Goal: Task Accomplishment & Management: Manage account settings

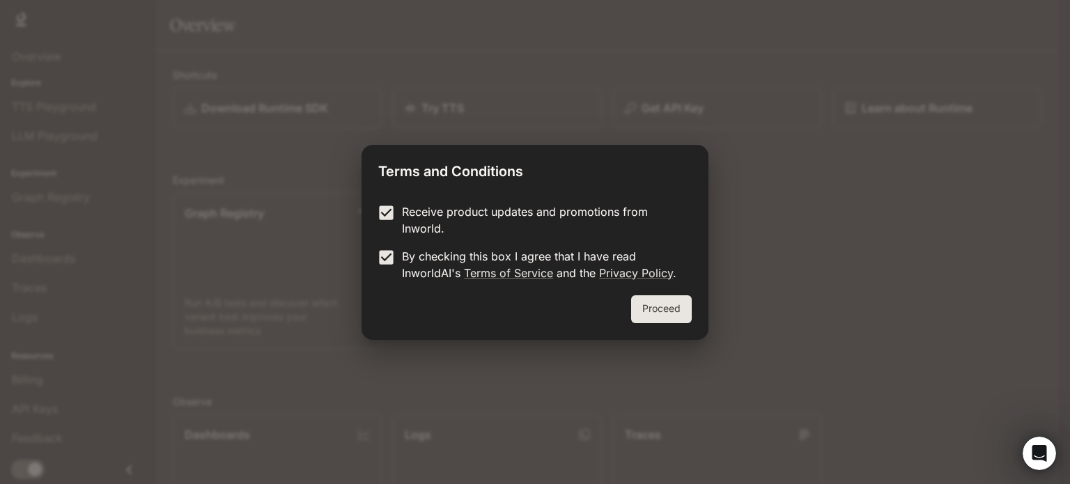
click at [655, 309] on button "Proceed" at bounding box center [661, 309] width 61 height 28
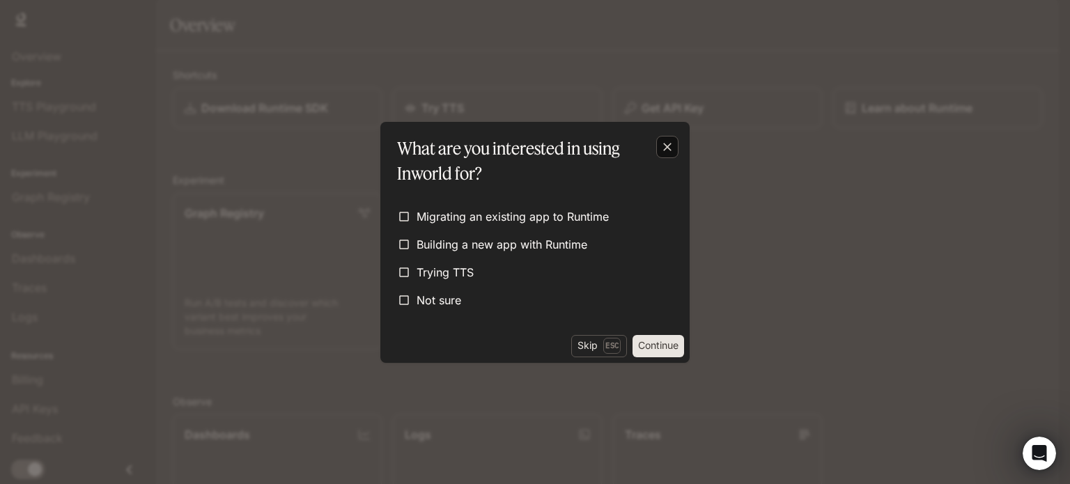
click at [673, 147] on icon "button" at bounding box center [667, 147] width 14 height 14
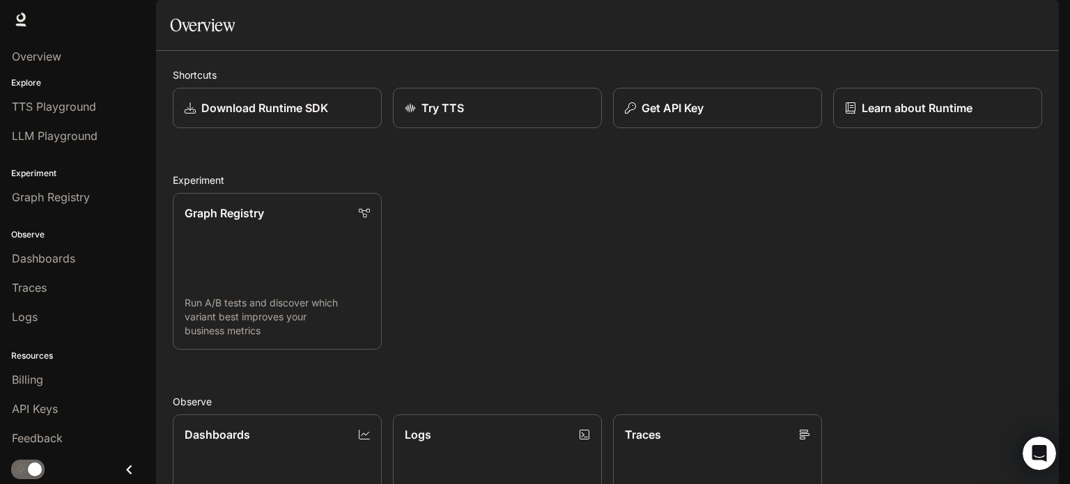
click at [1040, 17] on img "button" at bounding box center [1040, 20] width 20 height 20
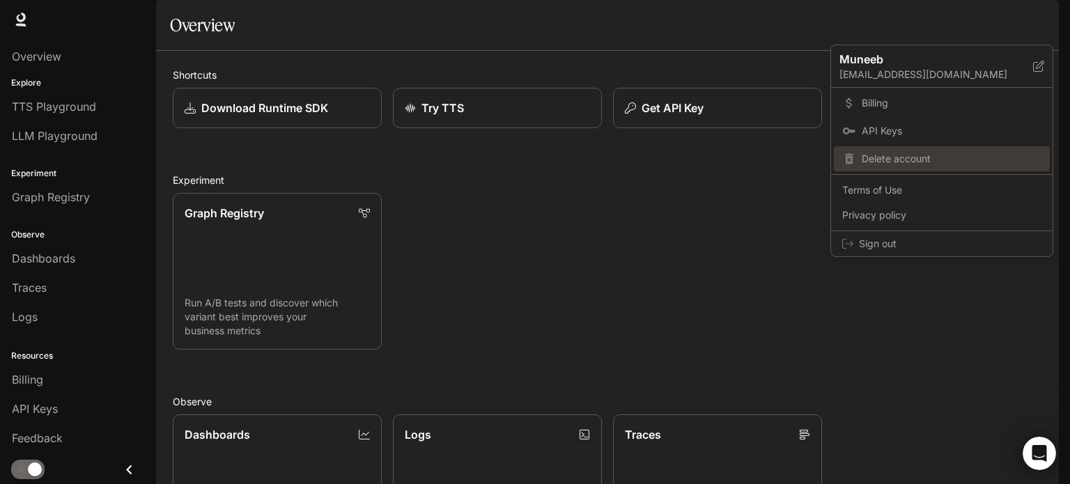
click at [899, 153] on span "Delete account" at bounding box center [952, 159] width 180 height 14
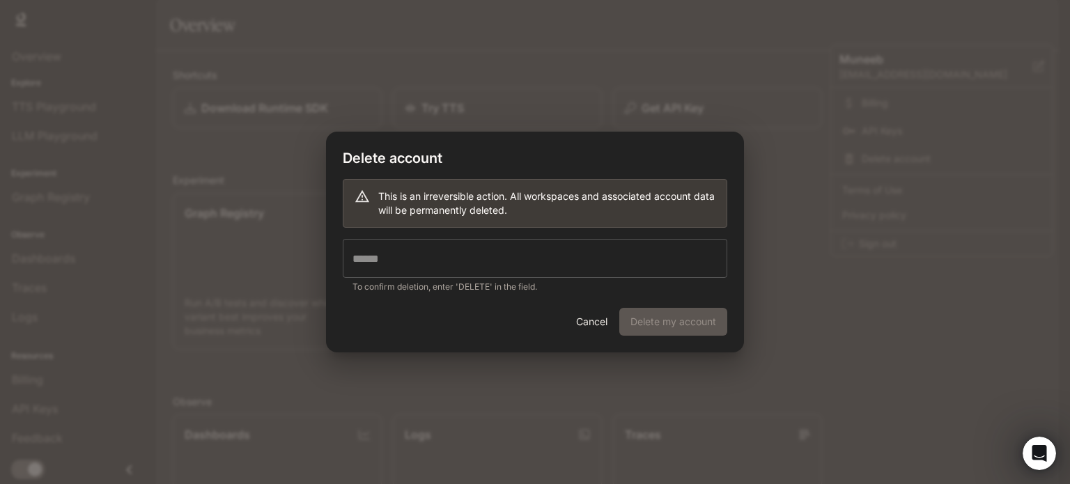
click at [415, 263] on input "text" at bounding box center [535, 258] width 385 height 39
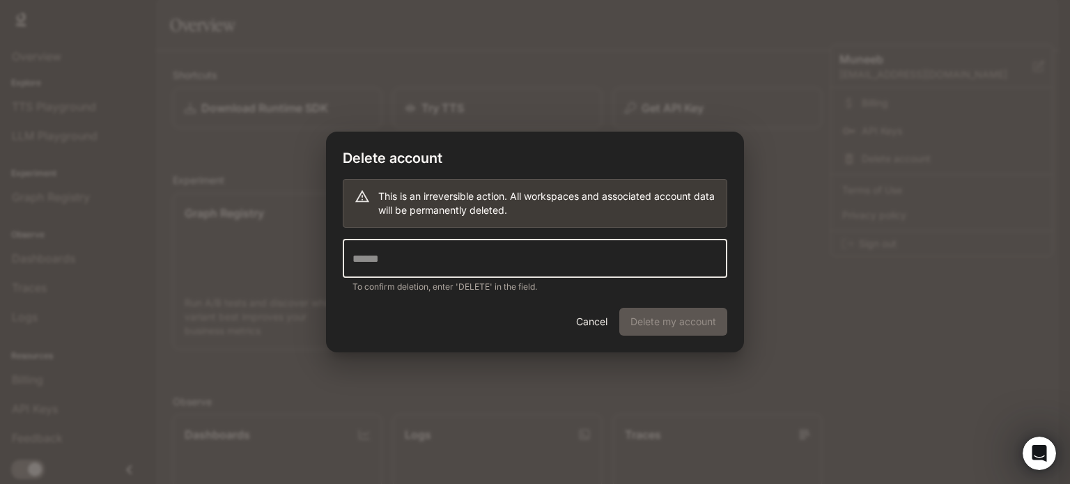
type input "*"
click at [301, 214] on div "Delete account This is an irreversible action. All workspaces and associated ac…" at bounding box center [535, 242] width 1070 height 484
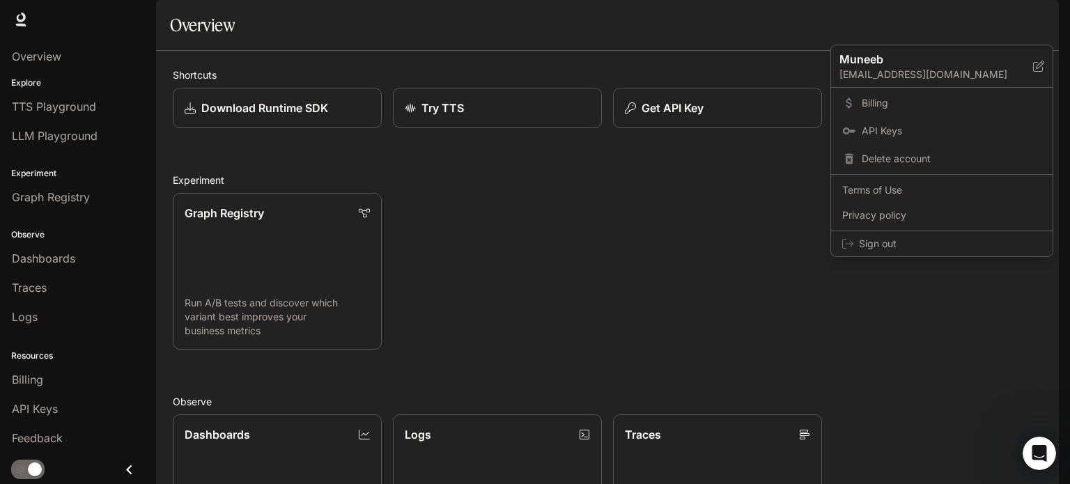
click at [532, 299] on div at bounding box center [535, 242] width 1070 height 484
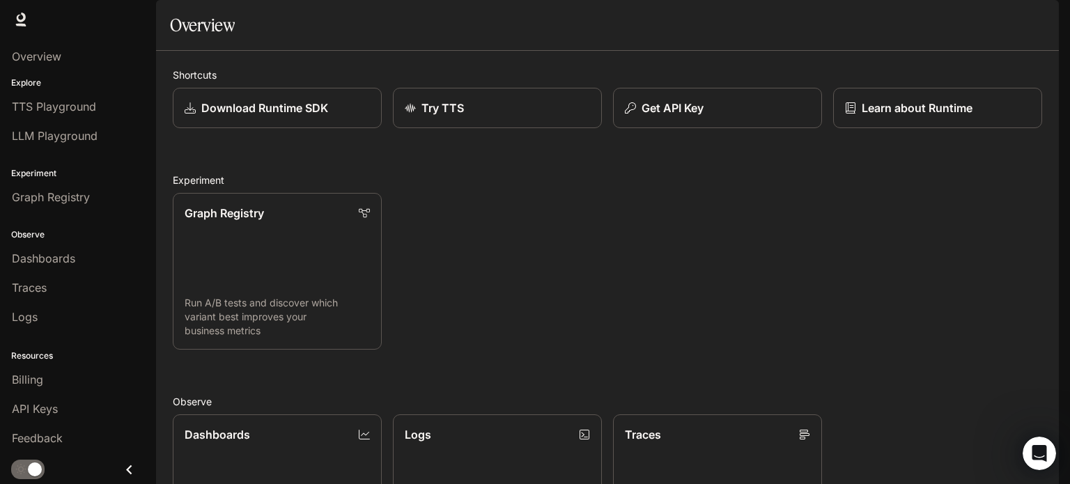
click at [1028, 15] on button "button" at bounding box center [1039, 20] width 28 height 28
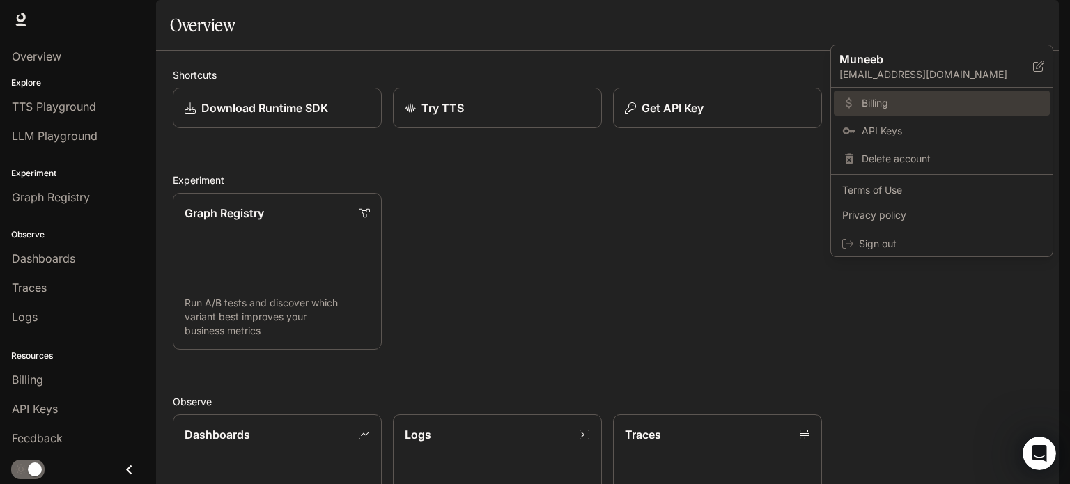
click at [901, 102] on span "Billing" at bounding box center [952, 103] width 180 height 14
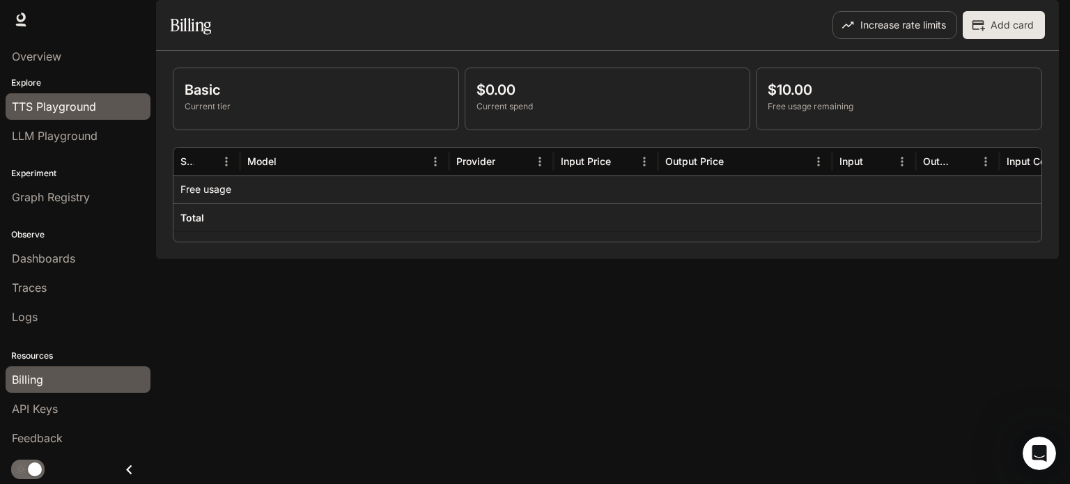
click at [60, 114] on span "TTS Playground" at bounding box center [54, 106] width 84 height 17
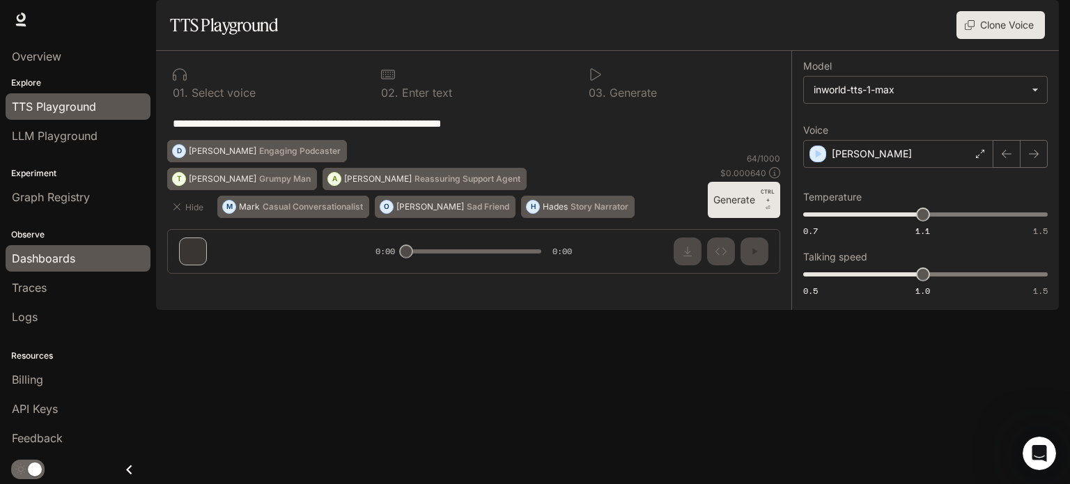
click at [58, 256] on span "Dashboards" at bounding box center [43, 258] width 63 height 17
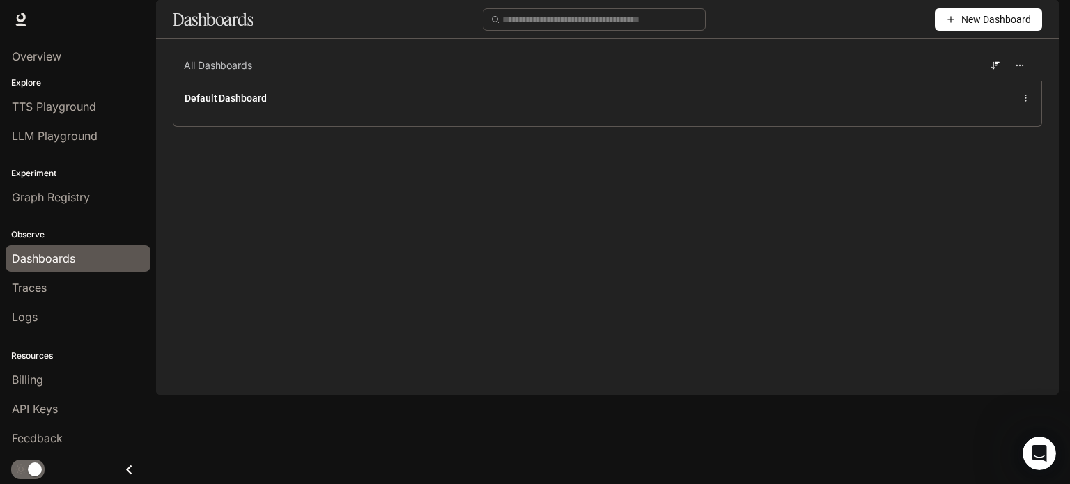
click at [1031, 22] on img "button" at bounding box center [1040, 20] width 20 height 20
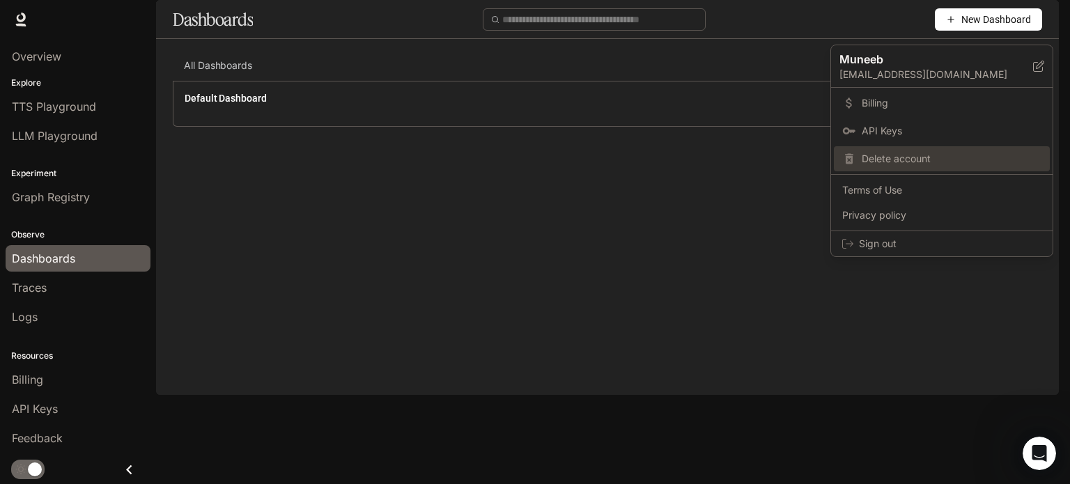
click at [931, 160] on span "Delete account" at bounding box center [952, 159] width 180 height 14
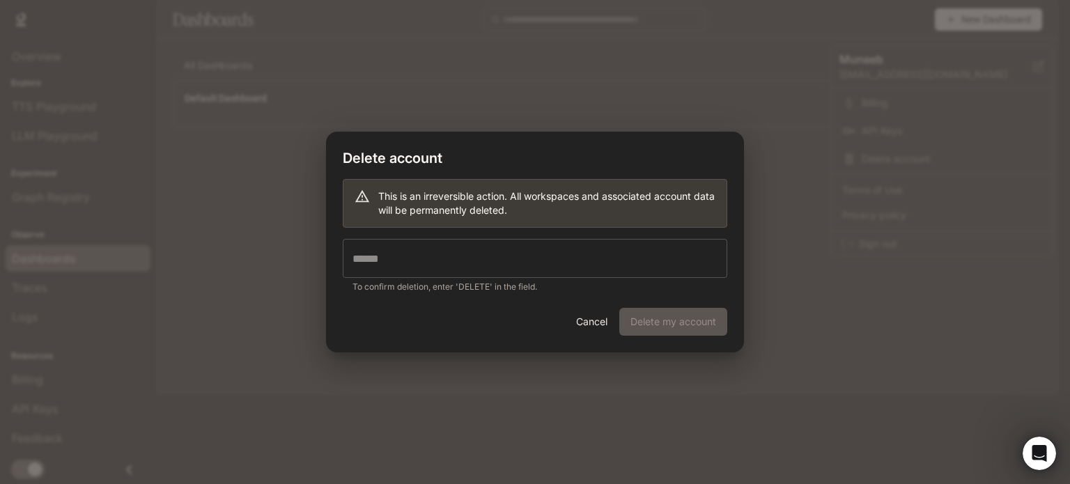
click at [467, 250] on input "text" at bounding box center [535, 258] width 385 height 39
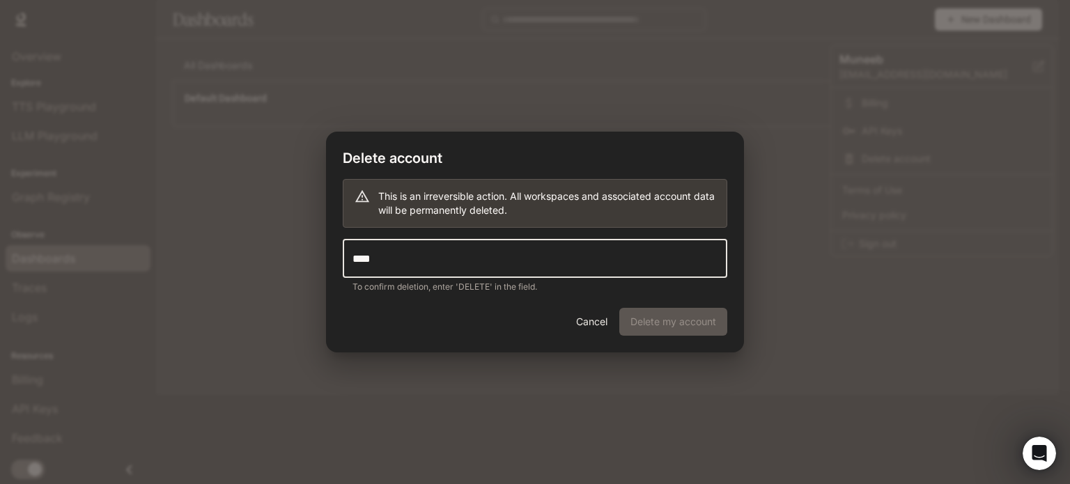
click at [666, 314] on div "Cancel Delete my account" at bounding box center [535, 330] width 418 height 45
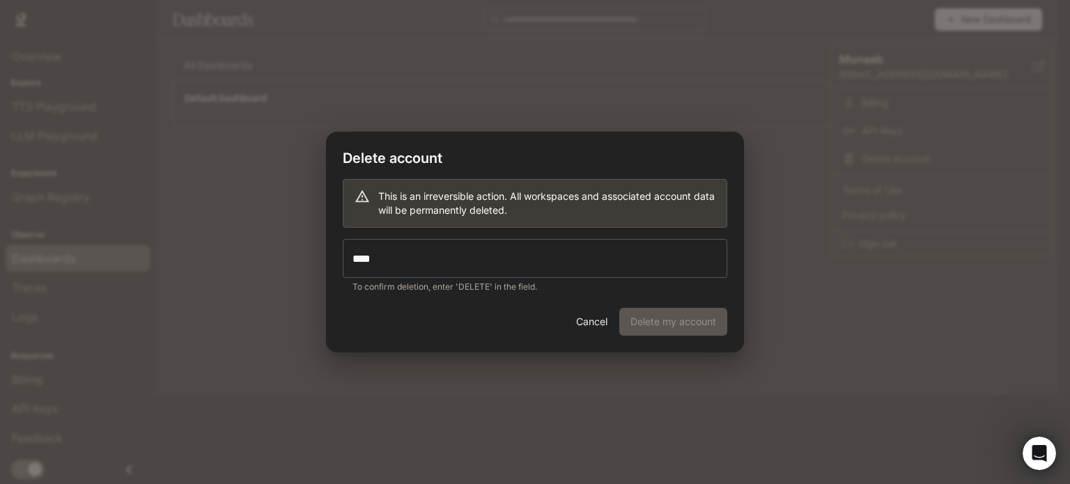
click at [469, 261] on input "****" at bounding box center [535, 258] width 385 height 39
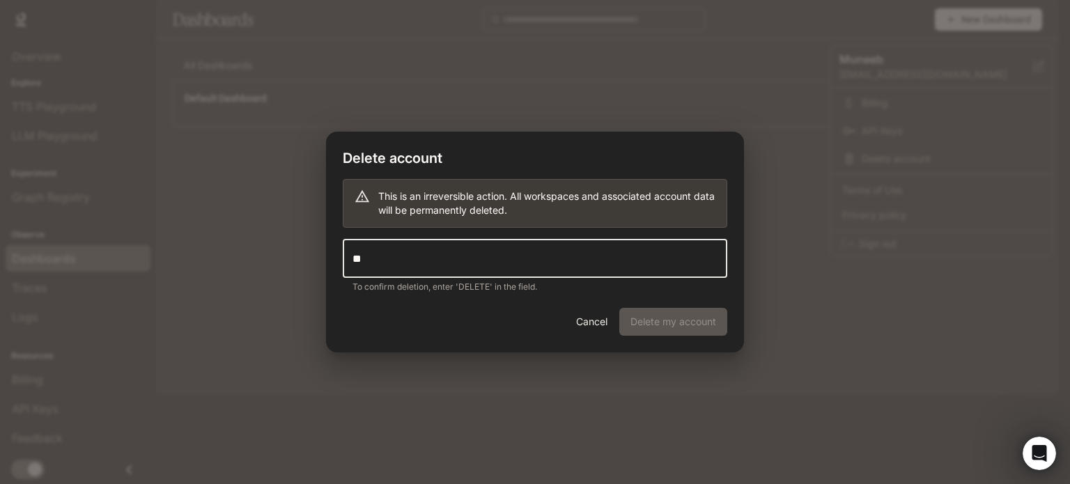
type input "*"
type input "******"
click at [680, 320] on button "Delete my account" at bounding box center [673, 322] width 108 height 28
